Goal: Task Accomplishment & Management: Manage account settings

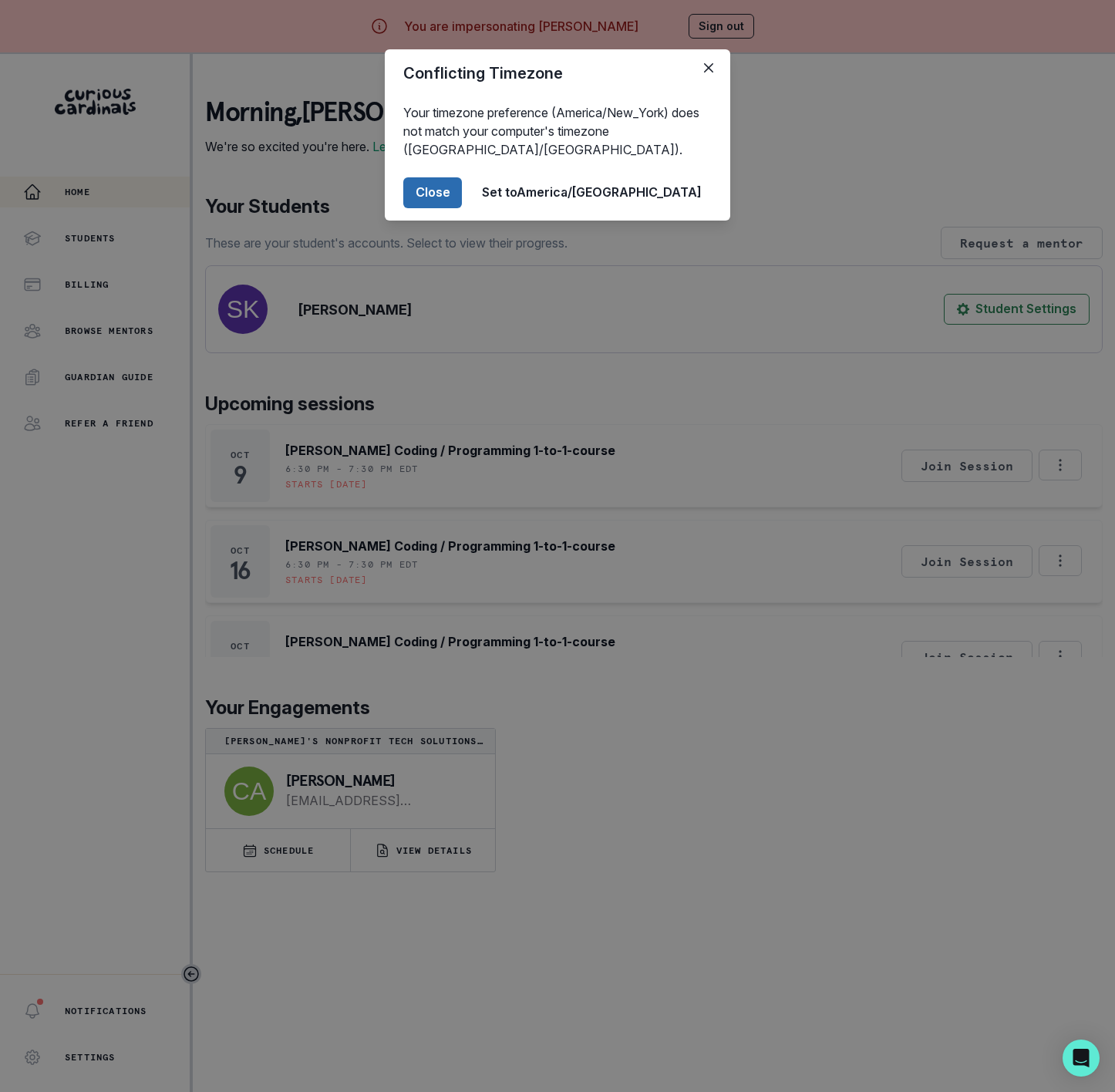
click at [462, 195] on button "Close" at bounding box center [432, 192] width 58 height 30
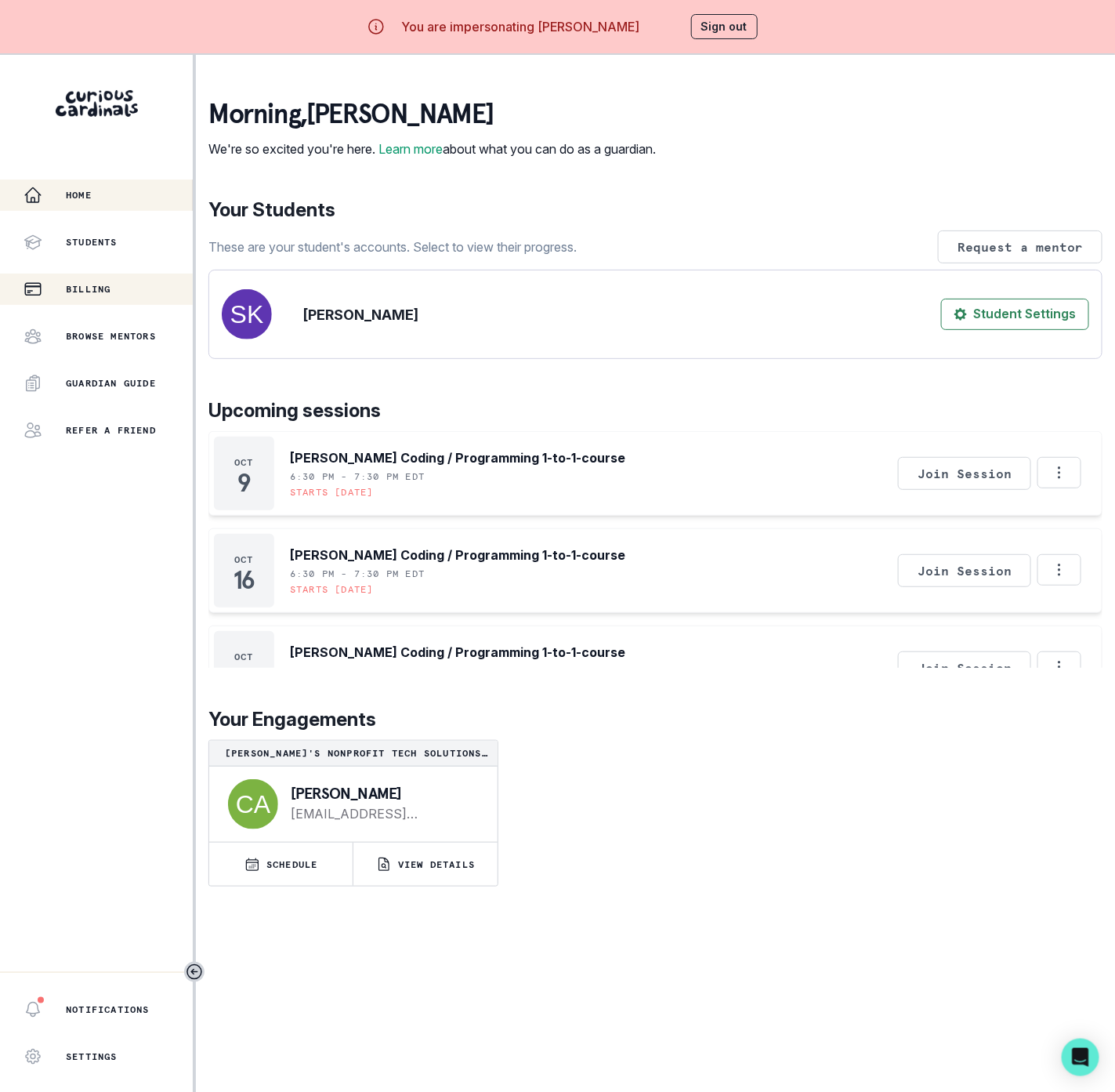
click at [101, 283] on p "Billing" at bounding box center [88, 288] width 45 height 12
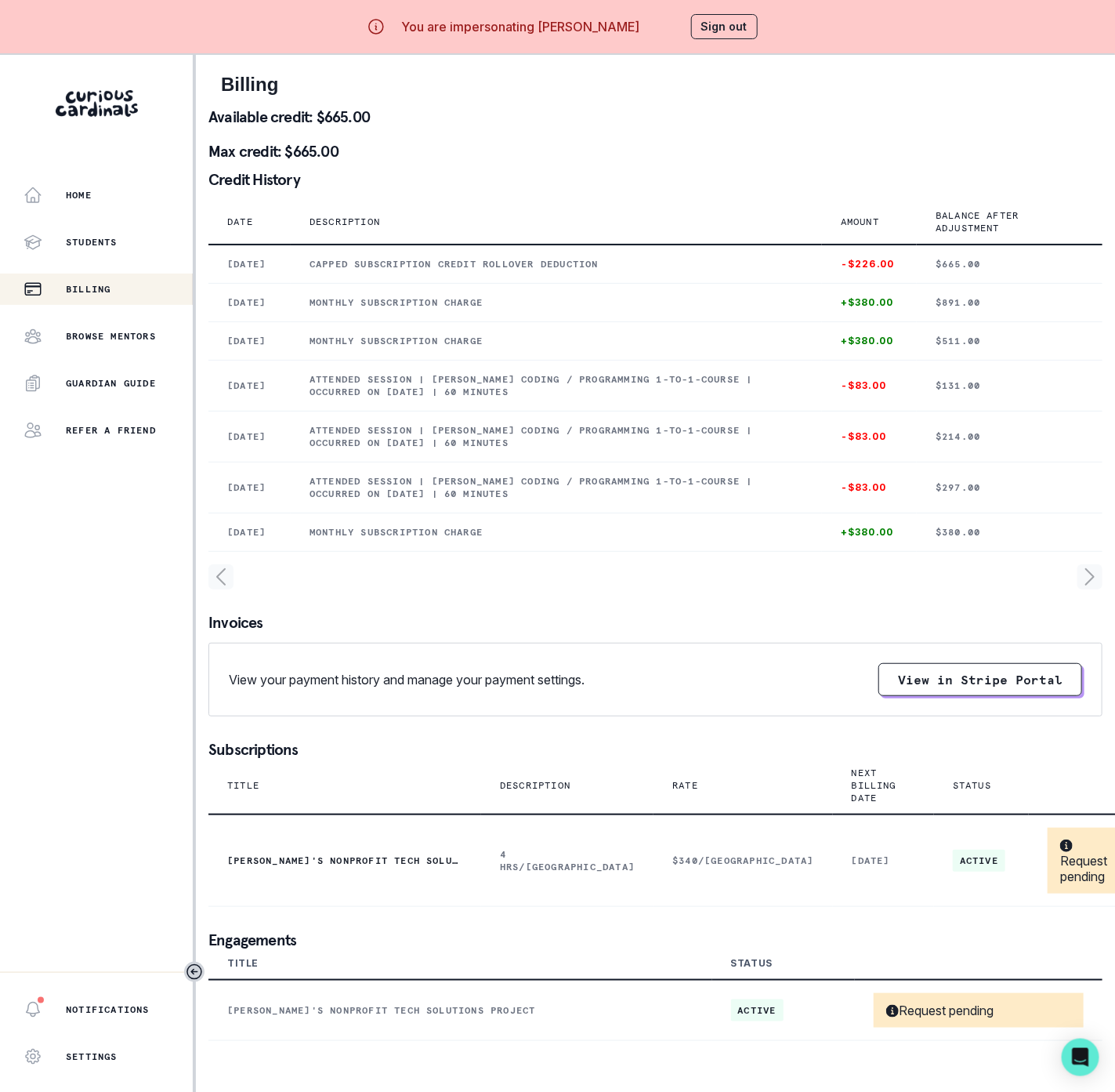
click at [741, 24] on button "Sign out" at bounding box center [724, 26] width 67 height 25
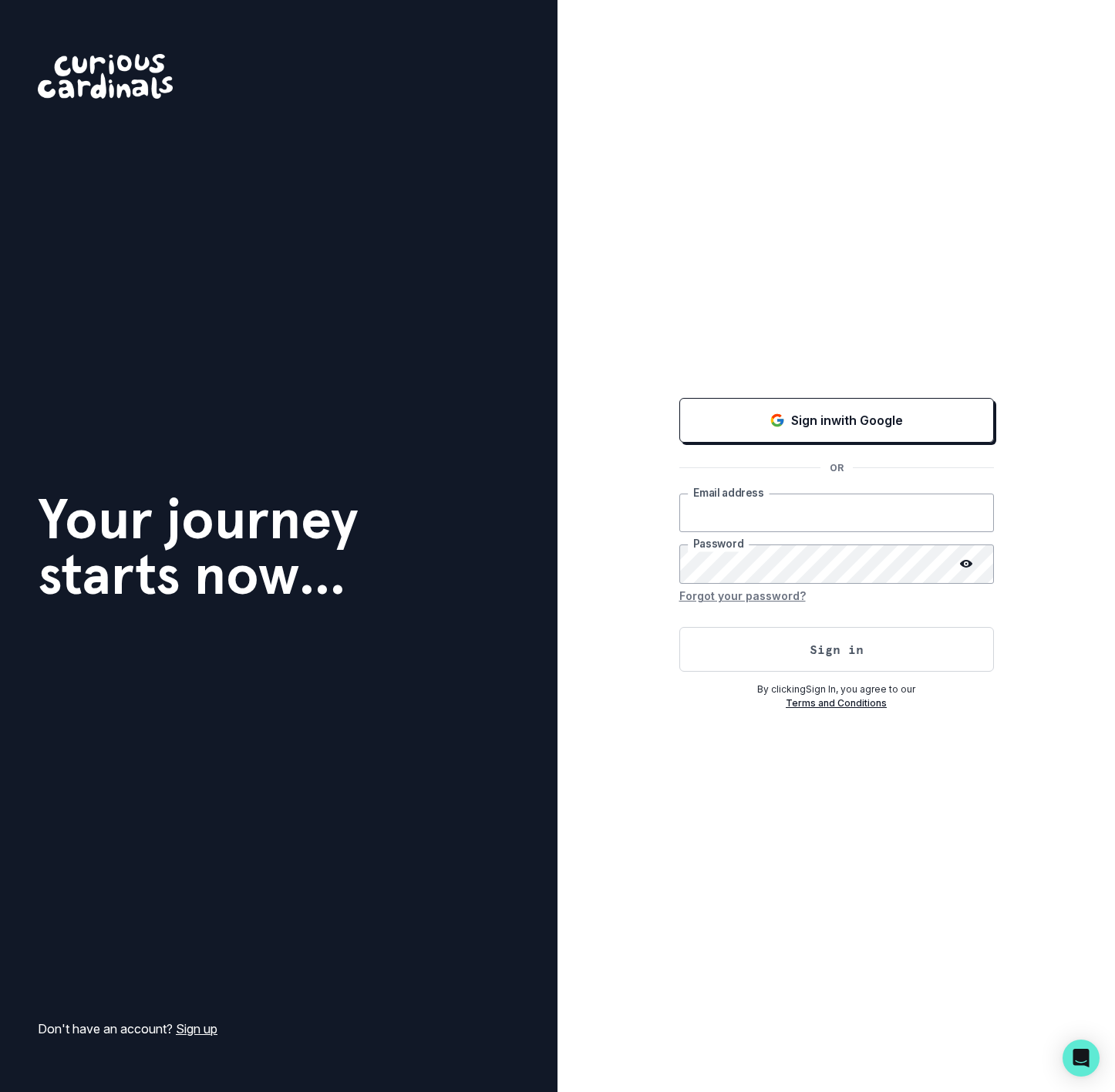
type input "[EMAIL_ADDRESS][DOMAIN_NAME]"
drag, startPoint x: 924, startPoint y: 217, endPoint x: 924, endPoint y: 250, distance: 33.0
click at [923, 217] on div "Sign in with Google OR [EMAIL_ADDRESS][DOMAIN_NAME] Email address Password Forg…" at bounding box center [837, 546] width 558 height 1092
click at [913, 371] on div "Sign in with Google OR [EMAIL_ADDRESS][DOMAIN_NAME] Email address Password Forg…" at bounding box center [837, 546] width 558 height 1092
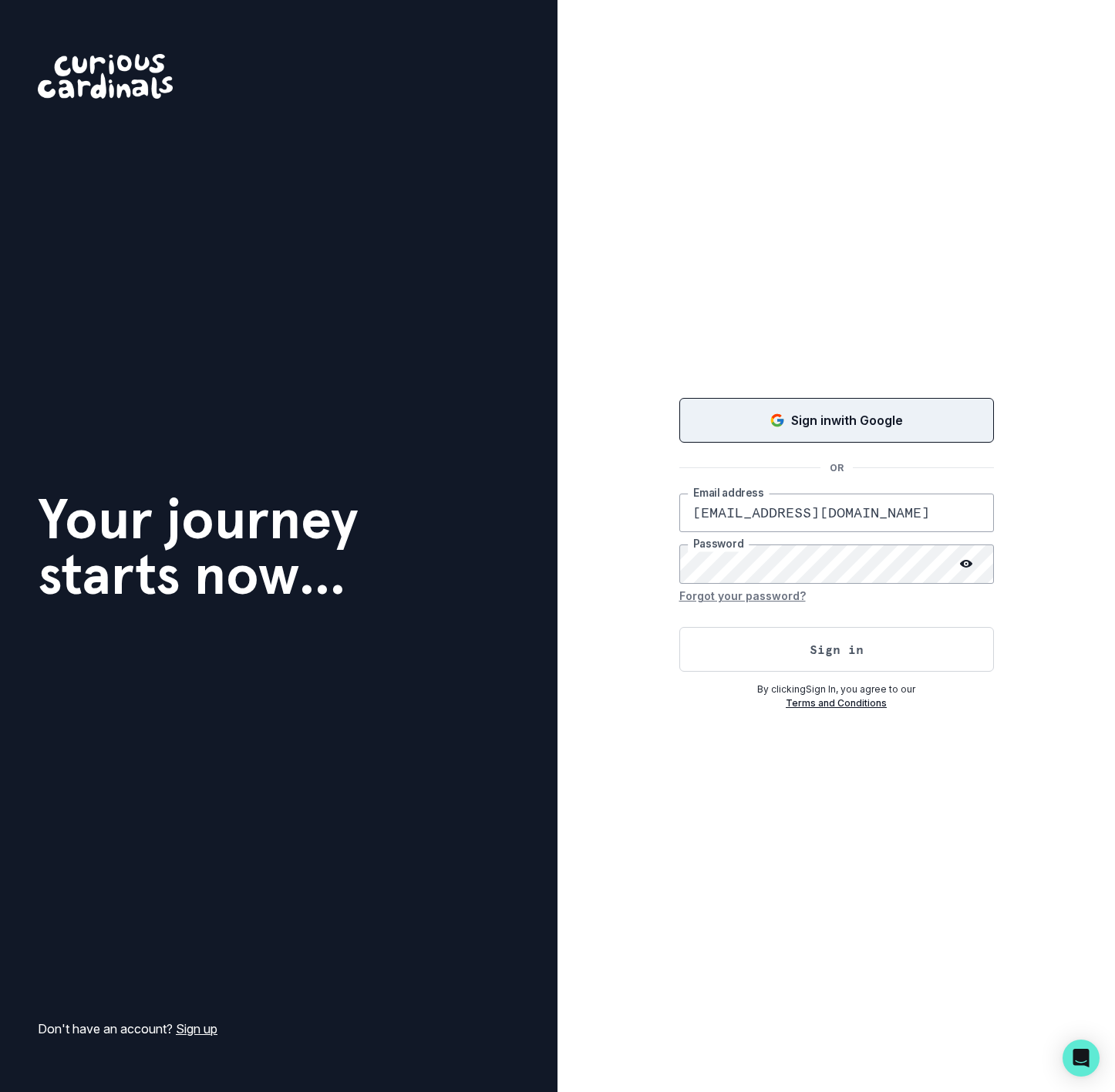
drag, startPoint x: 927, startPoint y: 406, endPoint x: 913, endPoint y: 408, distance: 14.1
click at [926, 407] on button "Sign in with Google" at bounding box center [836, 420] width 315 height 44
